Goal: Information Seeking & Learning: Find specific page/section

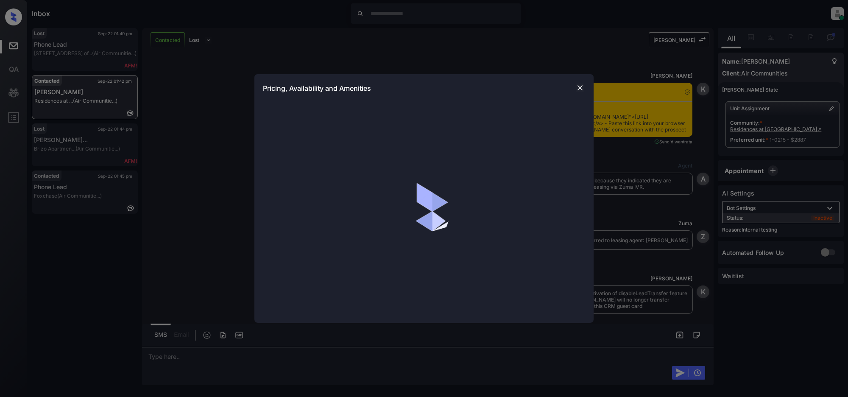
scroll to position [4642, 0]
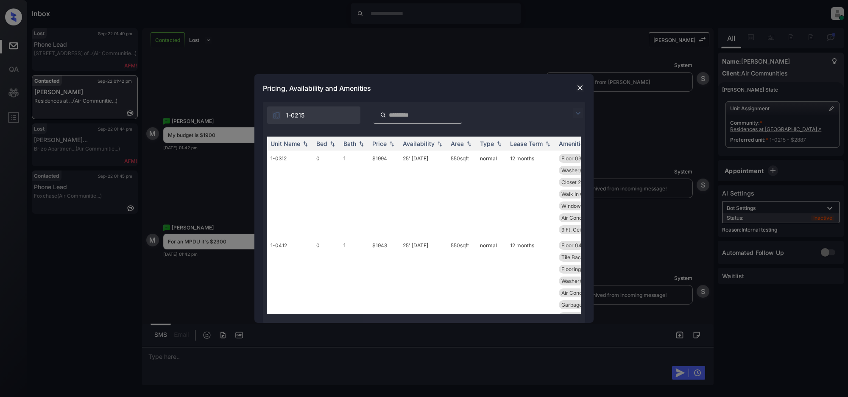
click at [416, 112] on input "search" at bounding box center [423, 115] width 70 height 7
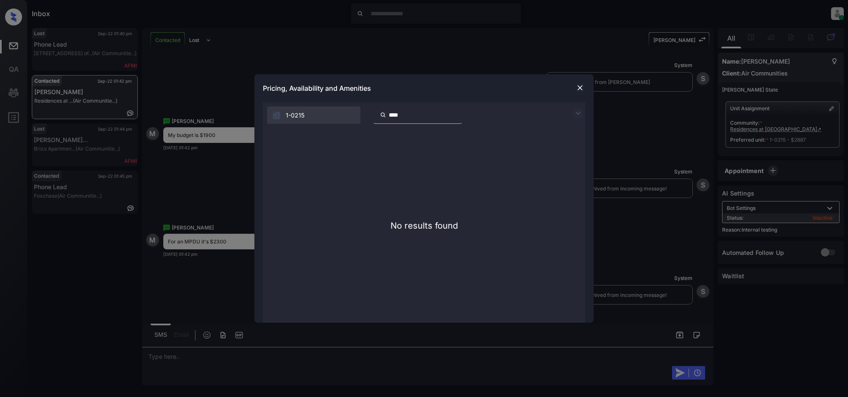
type input "****"
click at [580, 89] on img at bounding box center [580, 88] width 8 height 8
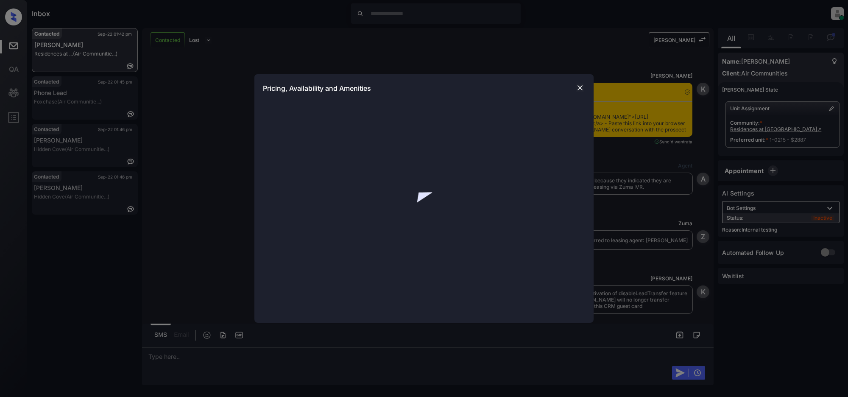
scroll to position [4586, 0]
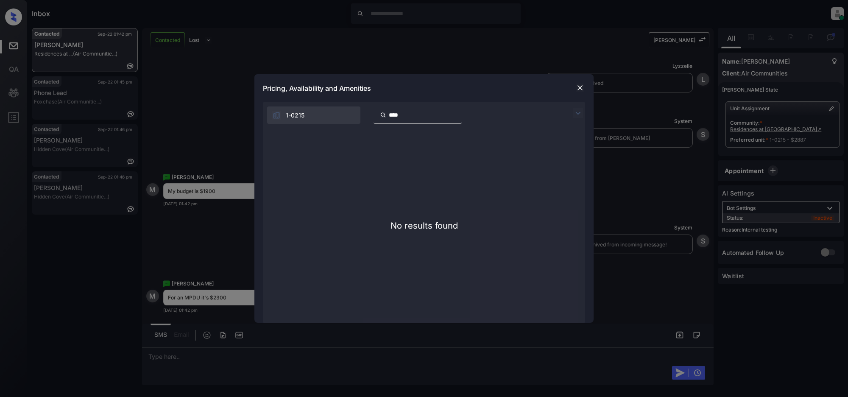
drag, startPoint x: 472, startPoint y: 114, endPoint x: 285, endPoint y: 115, distance: 186.2
click at [458, 114] on input "****" at bounding box center [423, 115] width 70 height 7
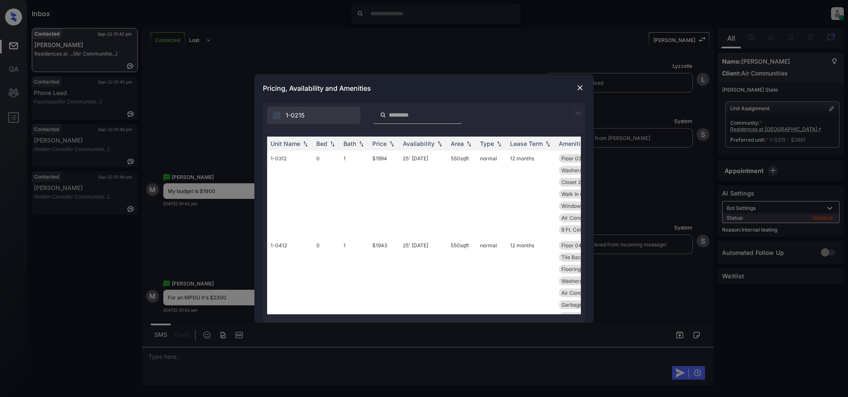
drag, startPoint x: 579, startPoint y: 110, endPoint x: 465, endPoint y: 136, distance: 117.0
click at [579, 111] on img at bounding box center [578, 113] width 10 height 10
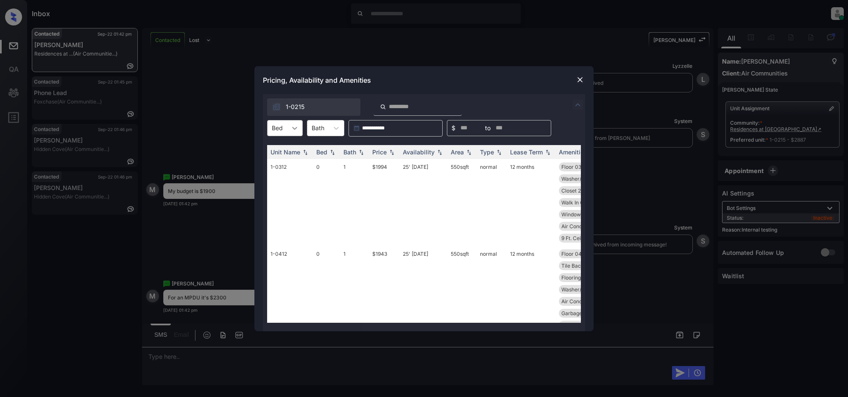
click at [297, 130] on icon at bounding box center [294, 128] width 8 height 8
click at [275, 178] on div "2" at bounding box center [285, 179] width 36 height 15
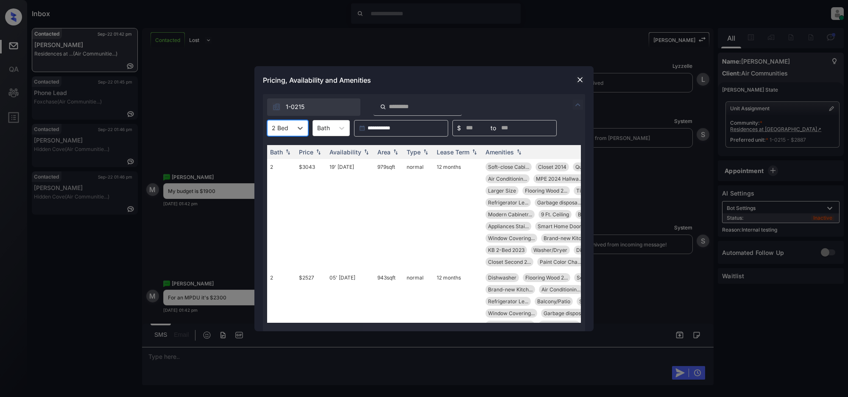
scroll to position [0, 75]
click at [410, 102] on div at bounding box center [418, 106] width 88 height 17
click at [408, 104] on input "search" at bounding box center [423, 106] width 70 height 7
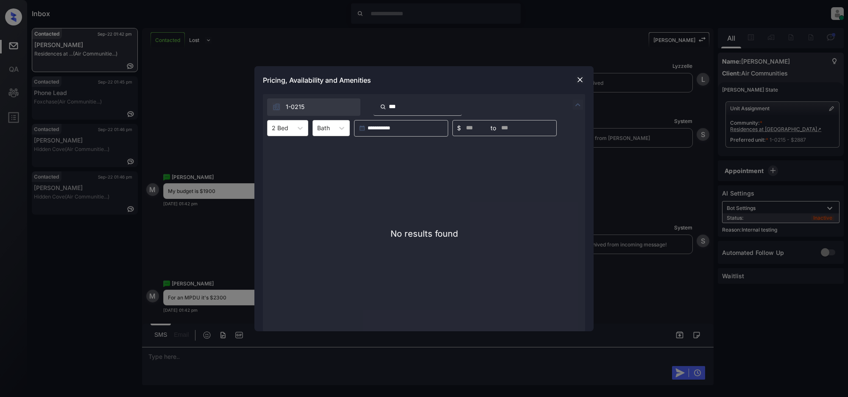
type input "****"
click at [458, 104] on input "****" at bounding box center [423, 106] width 70 height 7
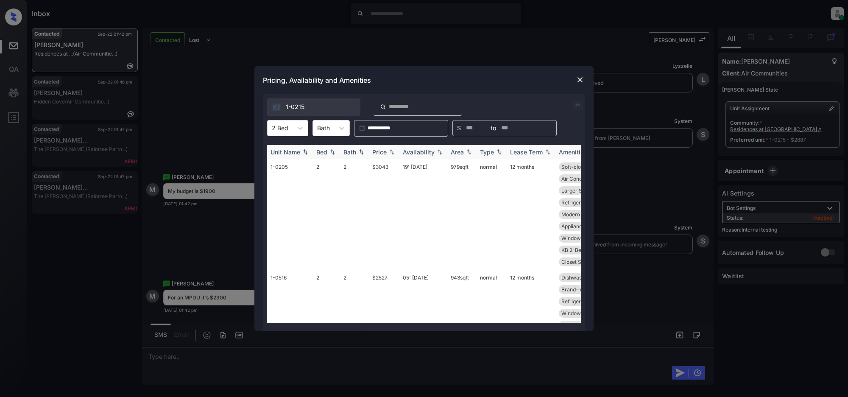
click at [393, 150] on img at bounding box center [392, 152] width 8 height 6
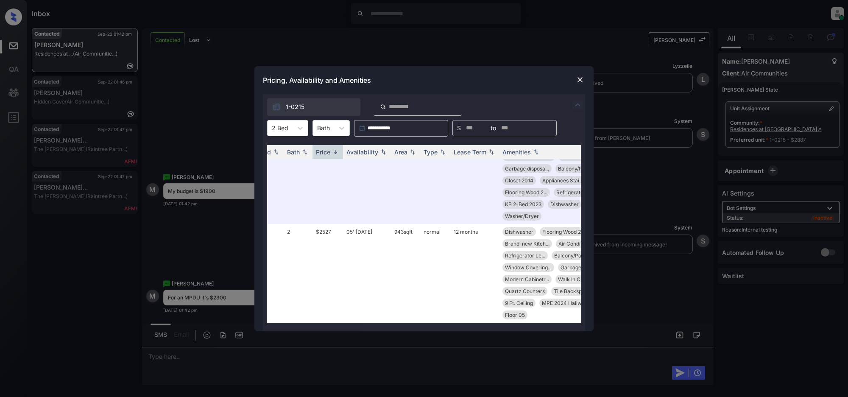
scroll to position [918, 62]
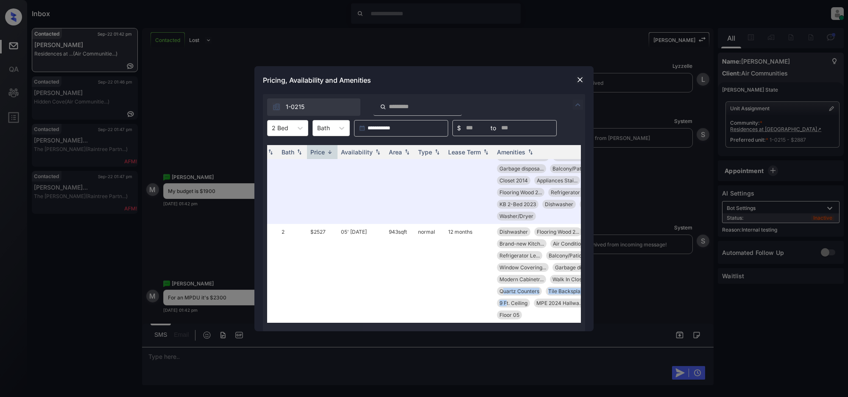
drag, startPoint x: 581, startPoint y: 300, endPoint x: 583, endPoint y: 283, distance: 17.0
click at [583, 283] on div "Unit Name Bed Bath Price Availability Area Type Lease Term Amenities 1-0126 2 2…" at bounding box center [424, 234] width 322 height 195
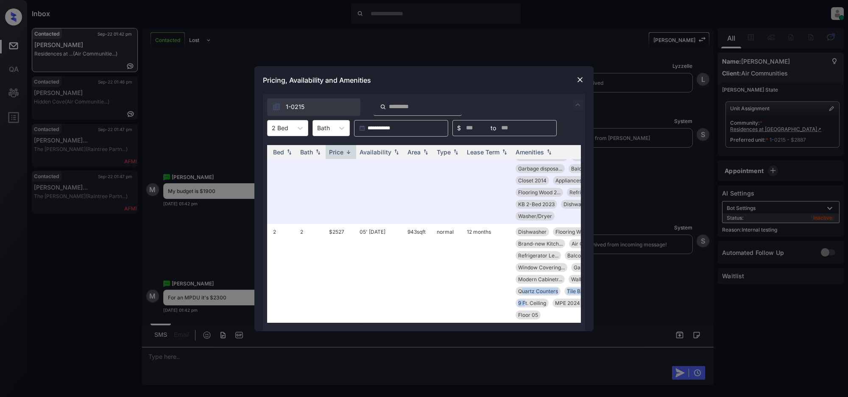
scroll to position [918, 45]
click at [553, 306] on span "MPE 2024 Hallwa..." at bounding box center [576, 303] width 47 height 6
drag, startPoint x: 577, startPoint y: 289, endPoint x: 577, endPoint y: 283, distance: 6.0
click at [577, 283] on div "*Click the pill to copy NEGATIVE MoCo Rent Control" at bounding box center [539, 279] width 84 height 31
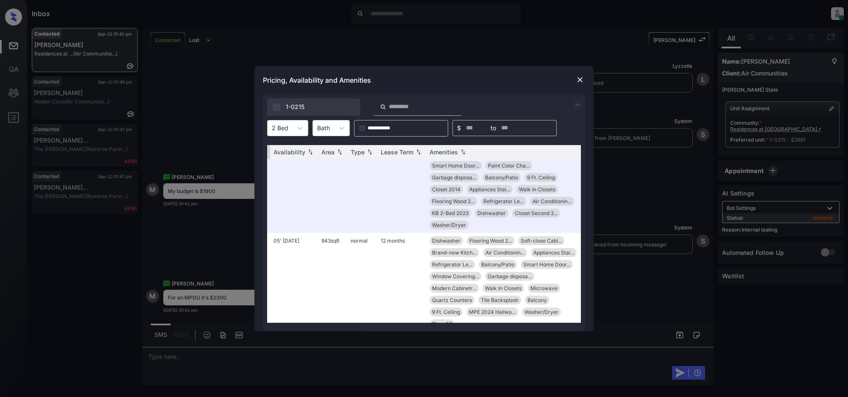
scroll to position [918, 136]
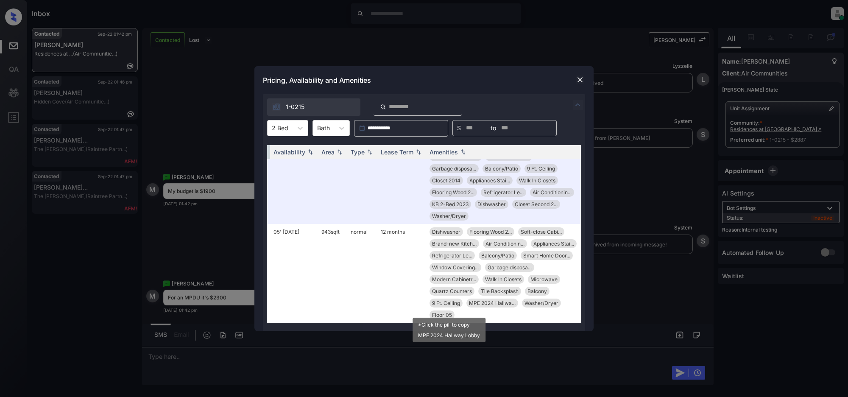
click at [444, 335] on div "MPE 2024 Hallway Lobby" at bounding box center [449, 335] width 62 height 6
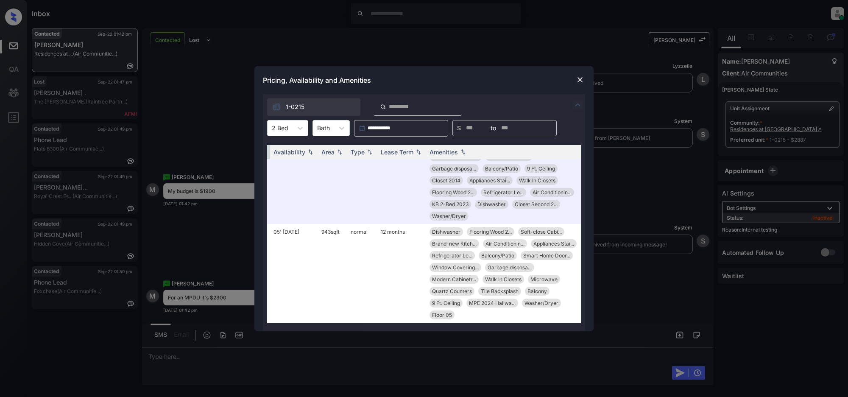
click at [580, 79] on img at bounding box center [580, 79] width 8 height 8
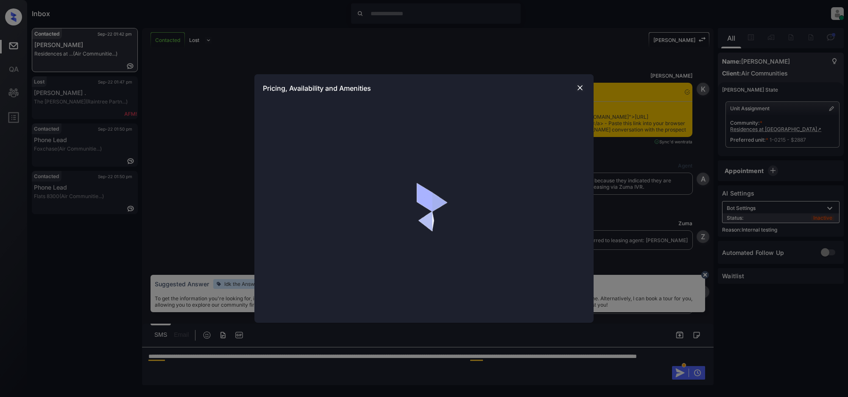
scroll to position [4708, 0]
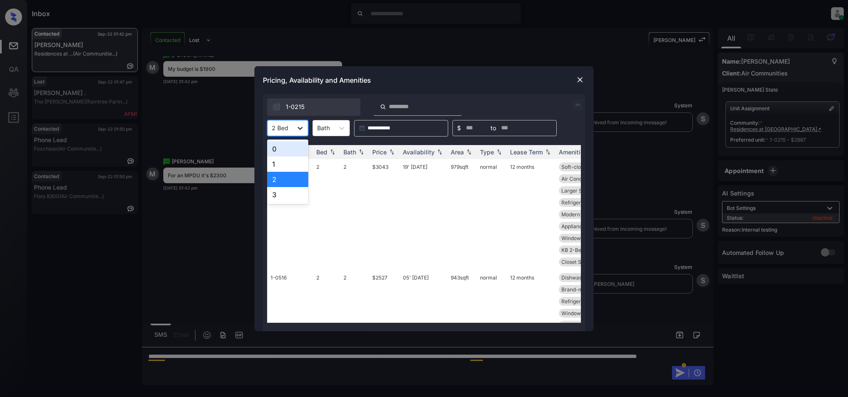
click at [299, 126] on icon at bounding box center [300, 128] width 8 height 8
click at [276, 179] on div "2" at bounding box center [287, 179] width 41 height 15
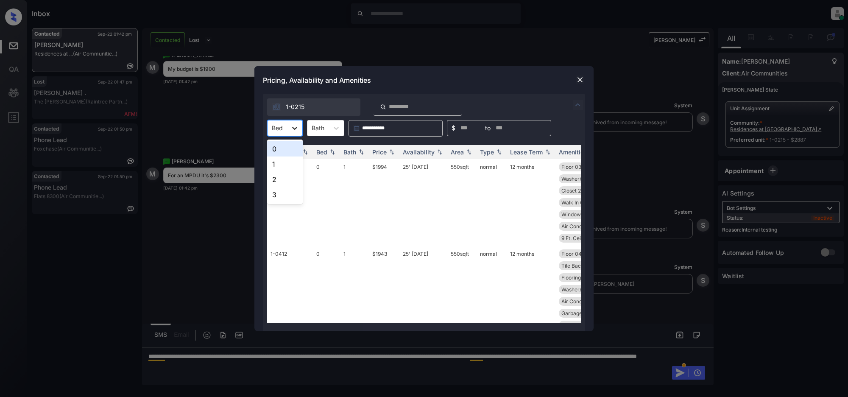
click at [290, 122] on div at bounding box center [294, 127] width 15 height 15
click at [272, 181] on div "2" at bounding box center [285, 179] width 36 height 15
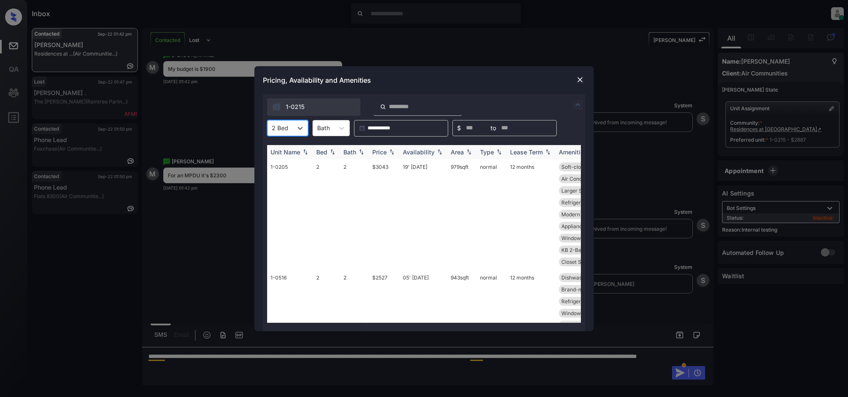
click at [389, 151] on img at bounding box center [392, 152] width 8 height 6
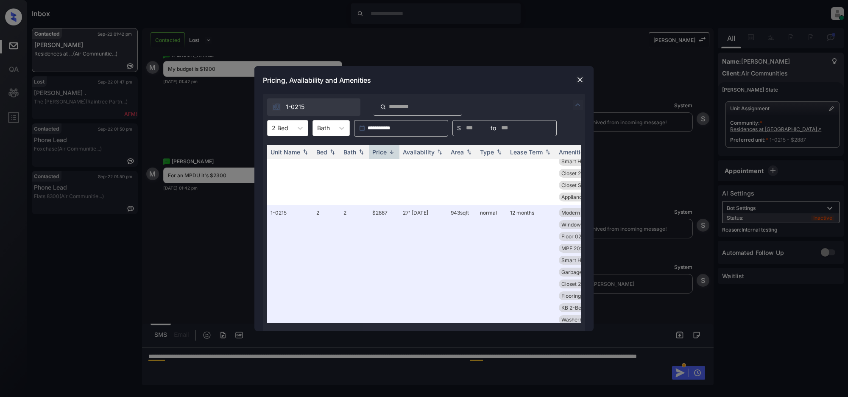
scroll to position [918, 0]
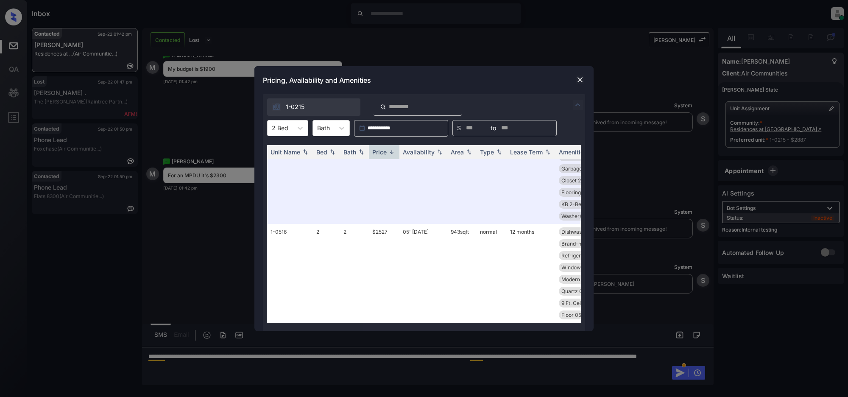
click at [293, 368] on div "**********" at bounding box center [424, 198] width 848 height 397
click at [290, 365] on div "**********" at bounding box center [424, 198] width 848 height 397
click at [578, 81] on img at bounding box center [580, 79] width 8 height 8
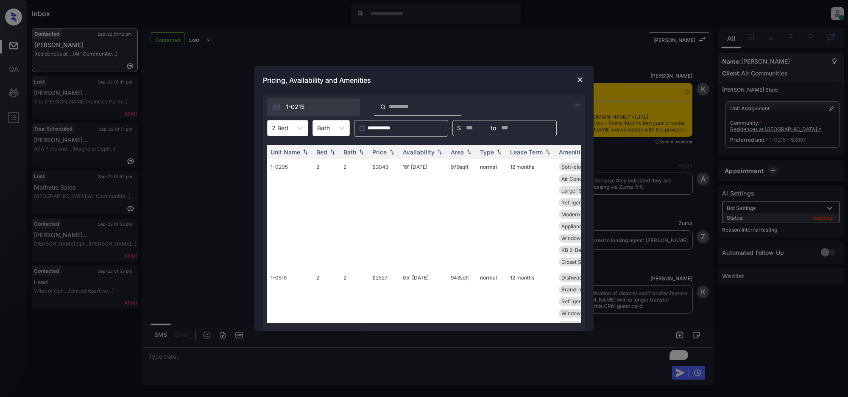
scroll to position [4781, 0]
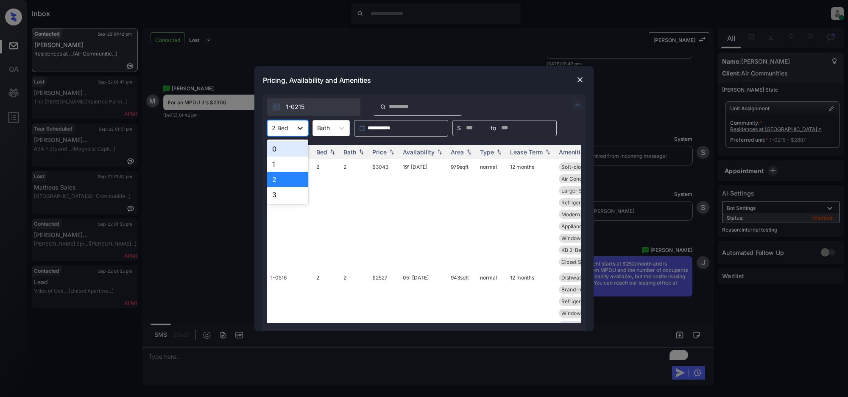
click at [297, 126] on icon at bounding box center [300, 128] width 8 height 8
click at [283, 179] on div "2" at bounding box center [287, 179] width 41 height 15
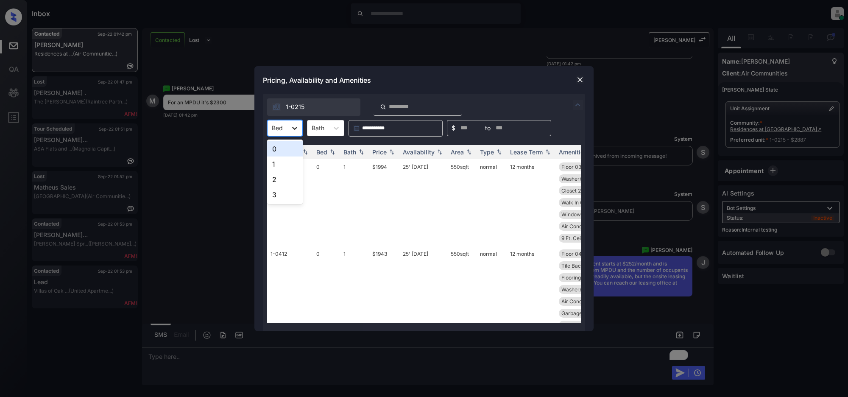
click at [298, 126] on icon at bounding box center [294, 128] width 8 height 8
click at [281, 179] on div "2" at bounding box center [285, 179] width 36 height 15
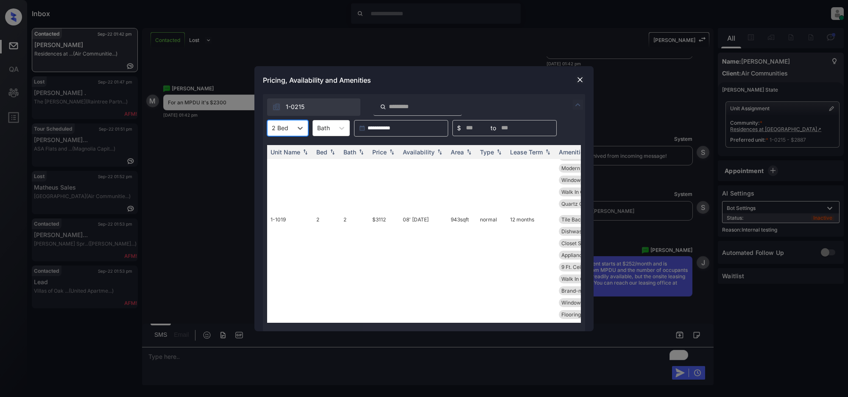
scroll to position [918, 0]
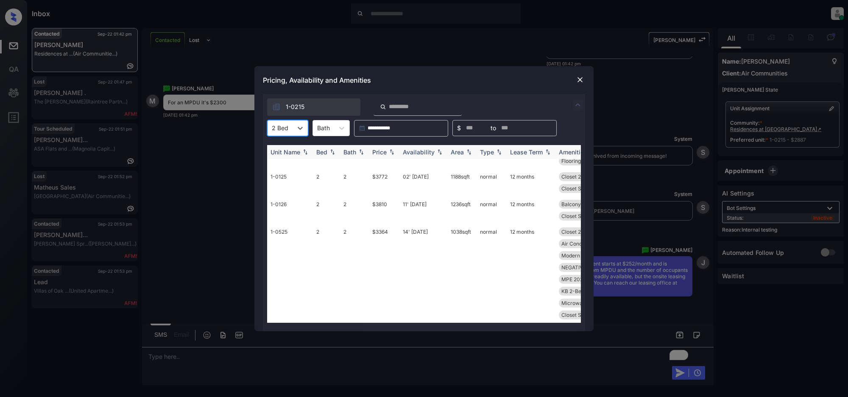
click at [386, 152] on div "Price" at bounding box center [379, 151] width 14 height 7
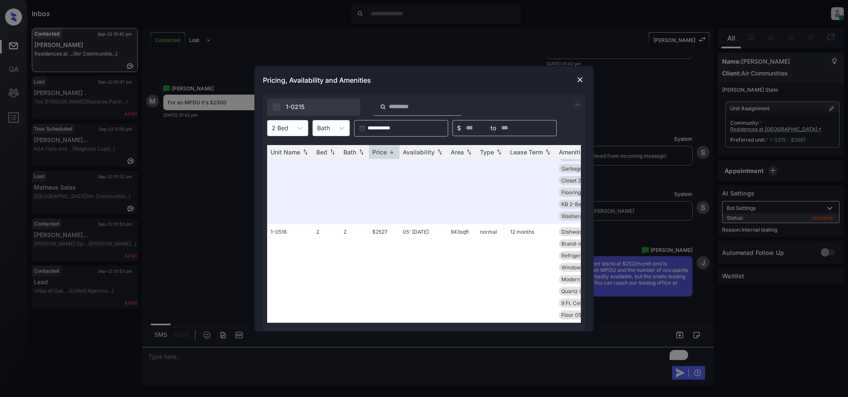
click at [476, 367] on div "**********" at bounding box center [424, 198] width 848 height 397
click at [583, 77] on img at bounding box center [580, 79] width 8 height 8
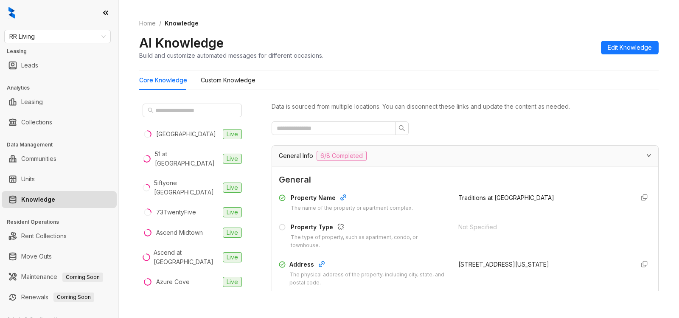
click at [62, 36] on span "RR Living" at bounding box center [57, 36] width 96 height 13
click at [0, 35] on div "RR Living Leasing Leads Analytics Leasing Collections Data Management Communiti…" at bounding box center [59, 159] width 118 height 318
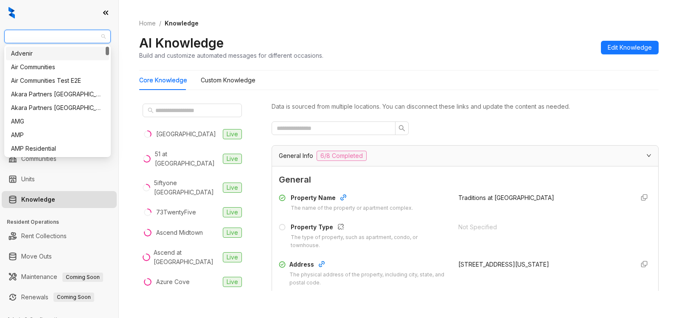
drag, startPoint x: 36, startPoint y: 36, endPoint x: 0, endPoint y: 36, distance: 36.5
click at [0, 36] on div "RR Living Leasing Leads Analytics Leasing Collections Data Management Communiti…" at bounding box center [59, 159] width 118 height 318
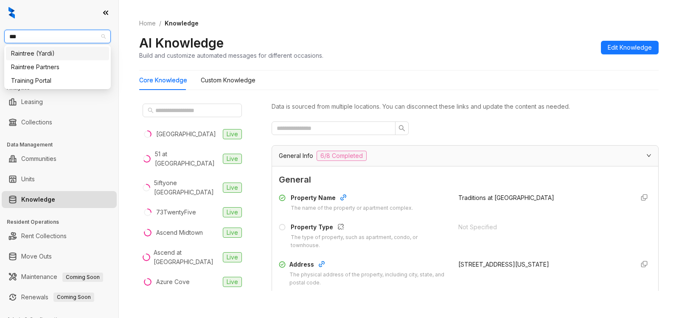
type input "****"
drag, startPoint x: 30, startPoint y: 67, endPoint x: 56, endPoint y: 89, distance: 34.6
click at [30, 67] on div "Raintree Partners" at bounding box center [57, 66] width 93 height 9
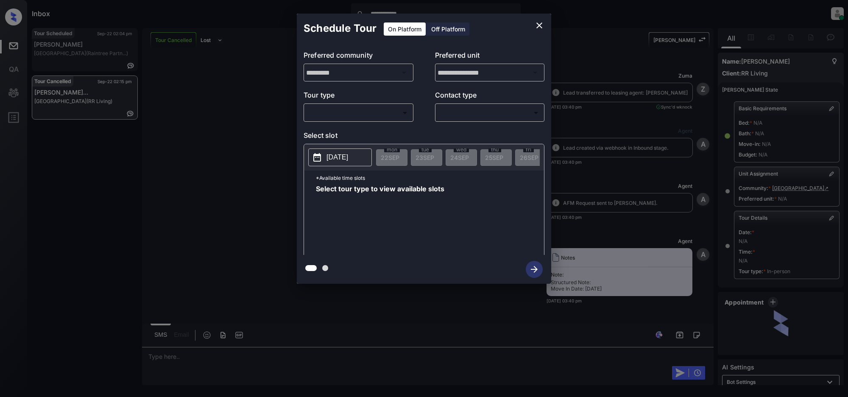
scroll to position [5907, 0]
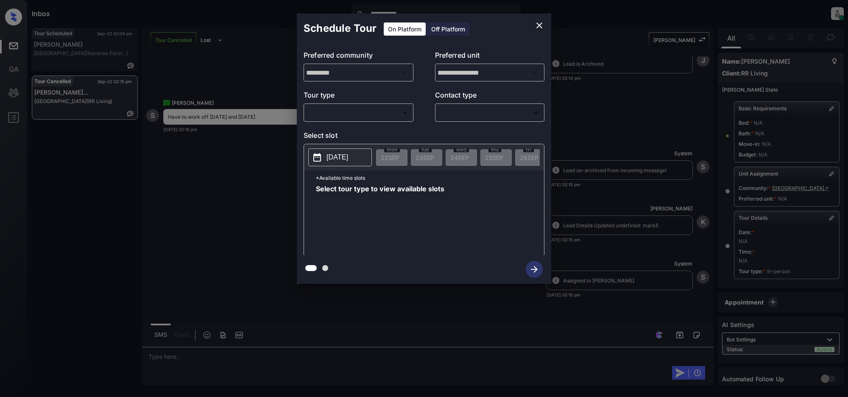
click at [363, 110] on body "**********" at bounding box center [424, 198] width 848 height 397
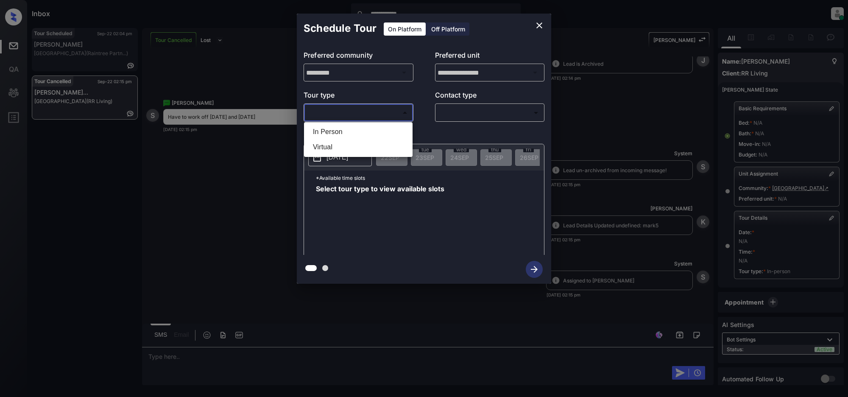
click at [331, 131] on li "In Person" at bounding box center [358, 131] width 104 height 15
type input "********"
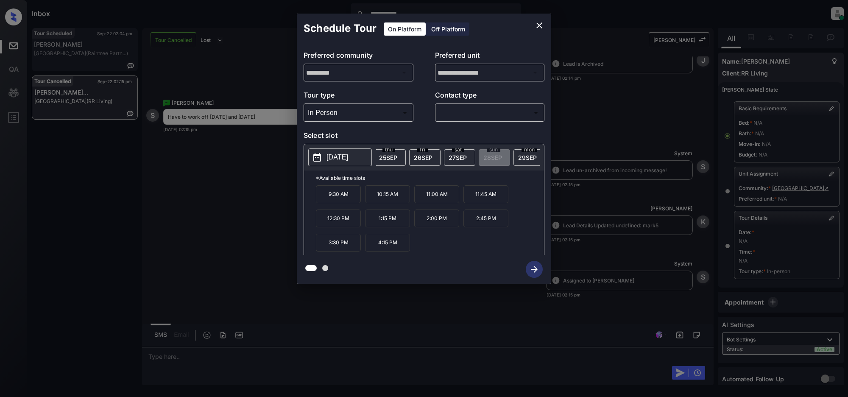
scroll to position [0, 127]
click at [513, 158] on span "29 SEP" at bounding box center [506, 157] width 19 height 7
drag, startPoint x: 426, startPoint y: 154, endPoint x: 401, endPoint y: 254, distance: 103.3
click at [425, 154] on span "23 SEP" at bounding box center [425, 157] width 19 height 7
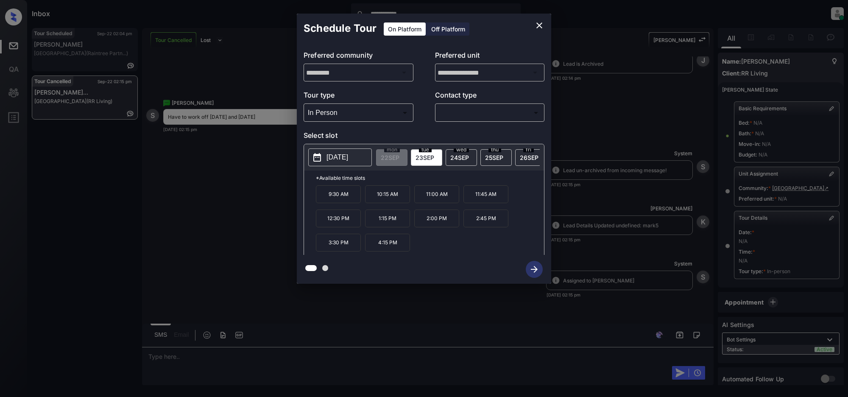
click at [539, 24] on icon "close" at bounding box center [539, 25] width 10 height 10
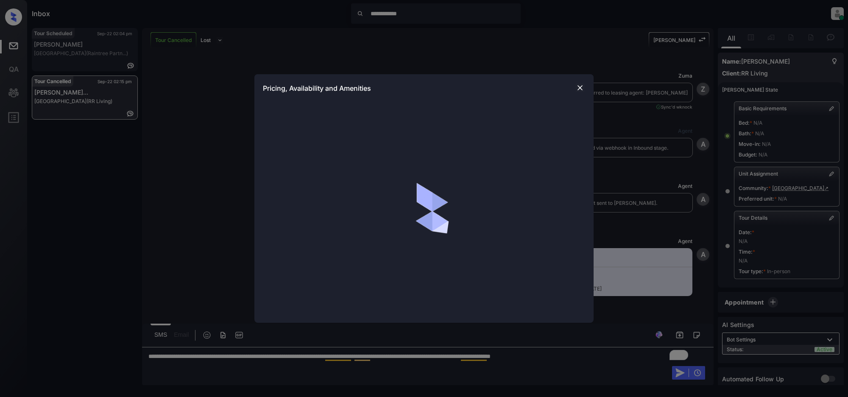
scroll to position [5907, 0]
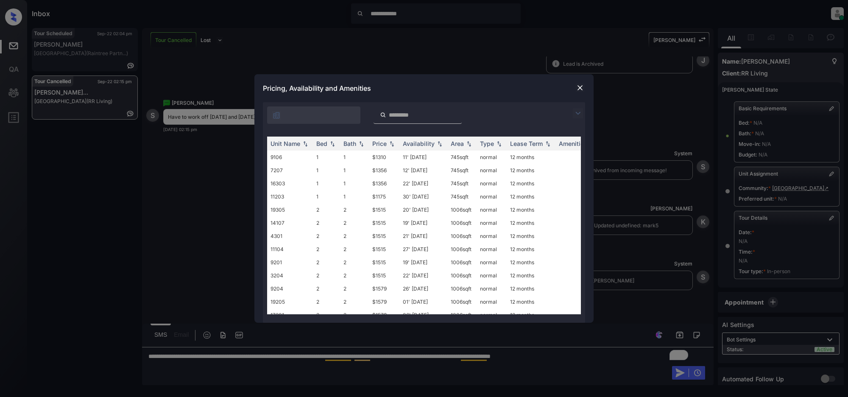
click at [579, 86] on img at bounding box center [580, 88] width 8 height 8
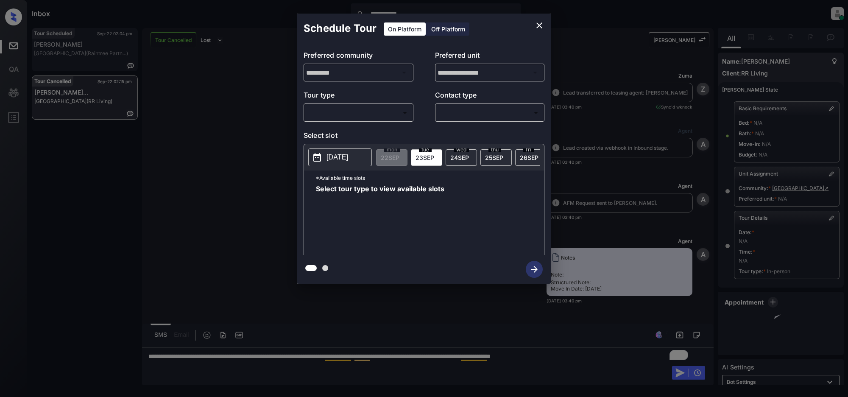
scroll to position [5907, 0]
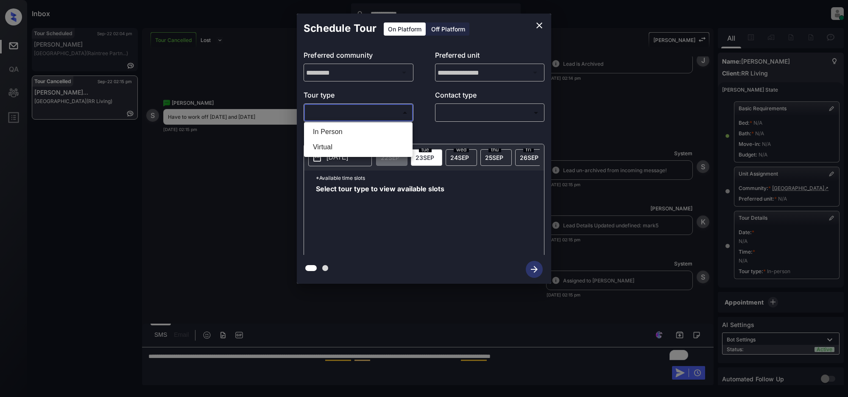
drag, startPoint x: 372, startPoint y: 112, endPoint x: 333, endPoint y: 137, distance: 45.8
click at [369, 112] on body "**********" at bounding box center [424, 198] width 848 height 397
click at [329, 134] on li "In Person" at bounding box center [358, 131] width 104 height 15
type input "********"
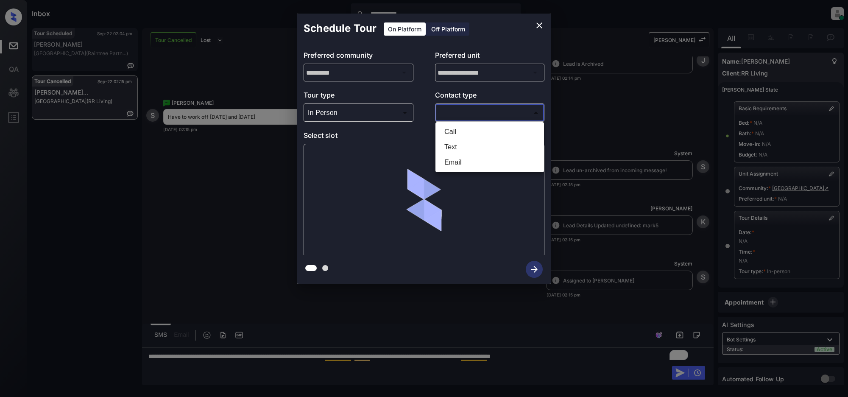
click at [455, 115] on body "**********" at bounding box center [424, 198] width 848 height 397
click at [447, 145] on li "Text" at bounding box center [490, 147] width 104 height 15
type input "****"
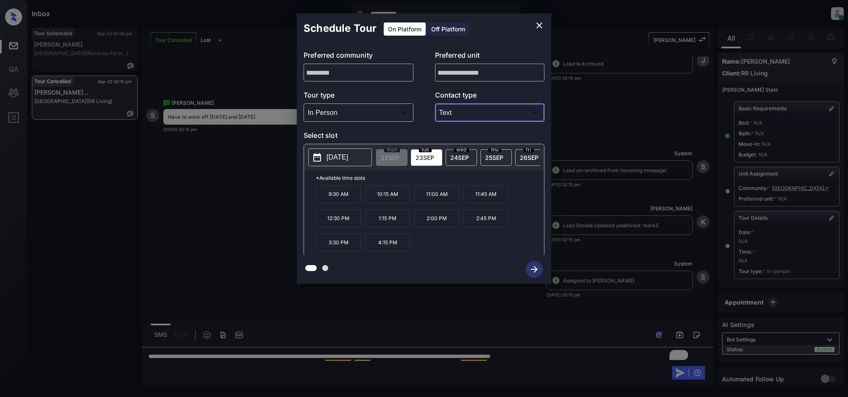
click at [537, 26] on icon "close" at bounding box center [539, 25] width 10 height 10
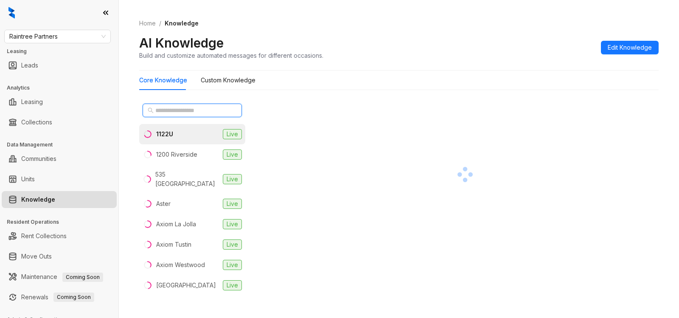
click at [190, 108] on input "text" at bounding box center [192, 110] width 75 height 9
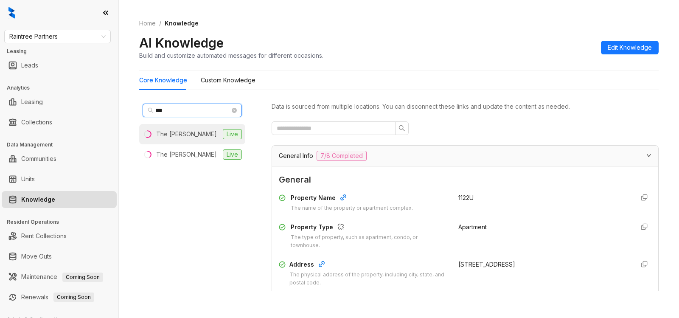
type input "***"
click at [192, 135] on li "The [PERSON_NAME] Live" at bounding box center [192, 134] width 106 height 20
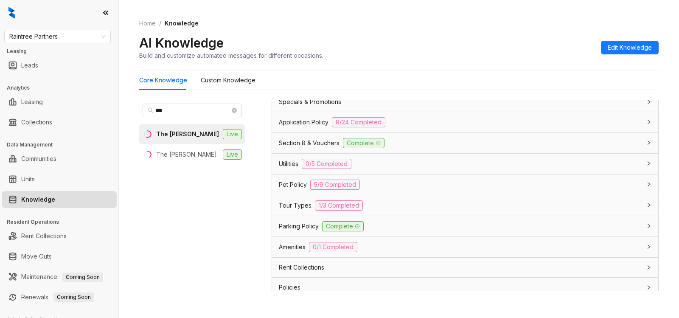
scroll to position [571, 0]
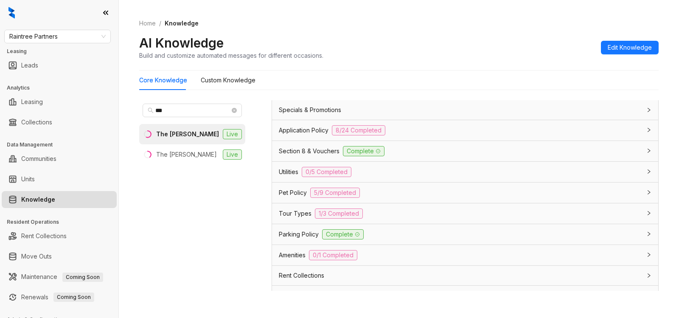
click at [385, 239] on div "Parking Policy Complete" at bounding box center [460, 234] width 362 height 10
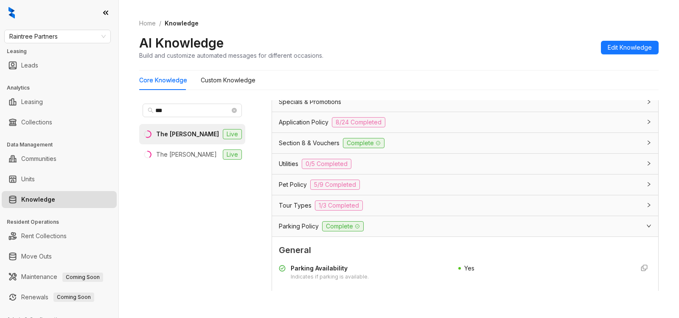
scroll to position [589, 0]
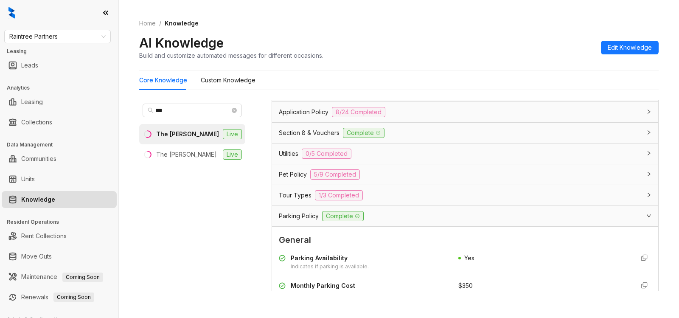
click at [372, 159] on div "Utilities 0/5 Completed" at bounding box center [460, 153] width 362 height 10
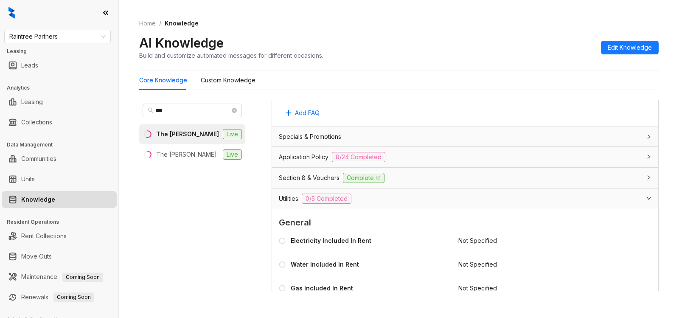
scroll to position [483, 0]
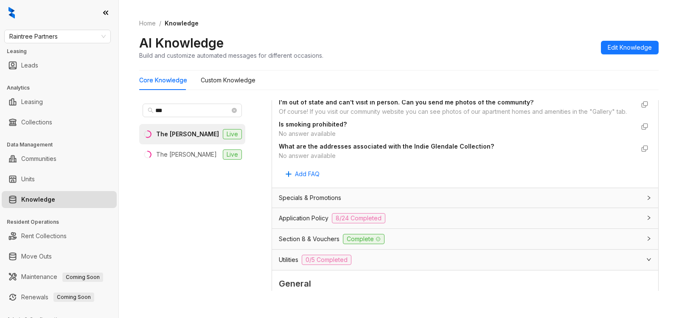
click at [410, 221] on div "Application Policy 8/24 Completed" at bounding box center [465, 218] width 386 height 20
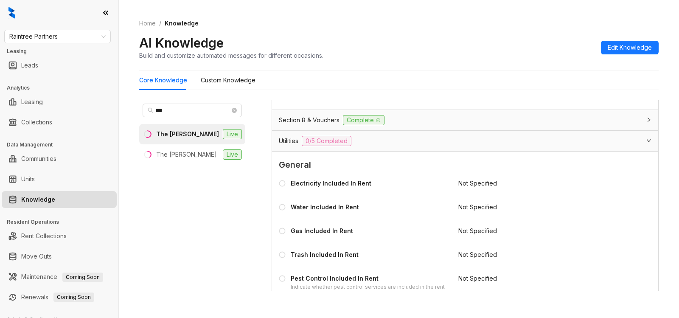
scroll to position [1617, 0]
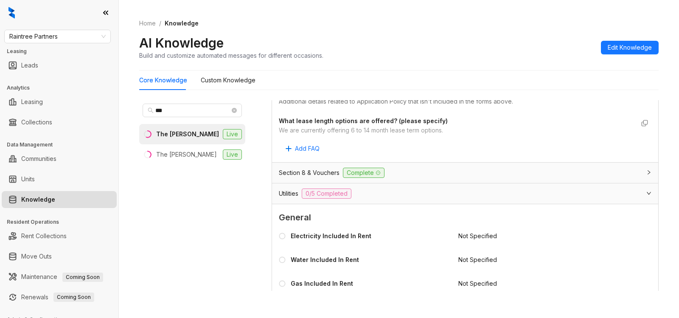
click at [355, 188] on div "Utilities 0/5 Completed" at bounding box center [460, 193] width 362 height 10
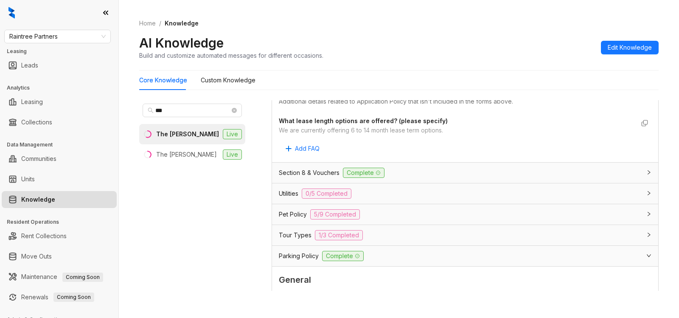
drag, startPoint x: 364, startPoint y: 153, endPoint x: 380, endPoint y: 164, distance: 18.8
click at [364, 188] on div "Utilities 0/5 Completed" at bounding box center [460, 193] width 362 height 10
